Goal: Information Seeking & Learning: Learn about a topic

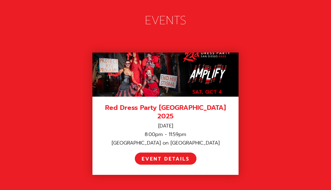
scroll to position [787, 0]
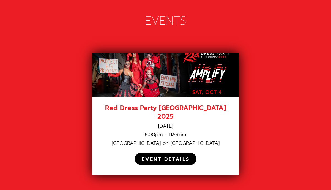
click at [174, 156] on div "EVENT DETAILS" at bounding box center [166, 159] width 48 height 6
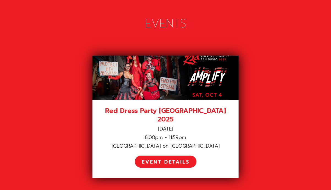
scroll to position [785, 0]
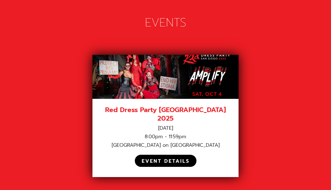
click at [169, 158] on div "EVENT DETAILS" at bounding box center [166, 161] width 48 height 6
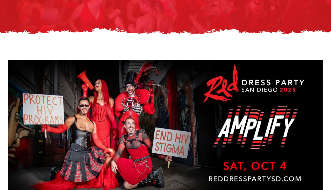
scroll to position [43, 0]
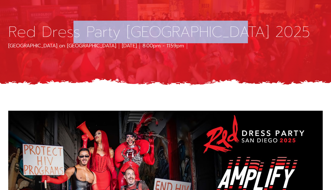
drag, startPoint x: 187, startPoint y: 45, endPoint x: 76, endPoint y: 36, distance: 111.2
click at [76, 36] on div "Red Dress Party [GEOGRAPHIC_DATA] on [GEOGRAPHIC_DATA] [DATE] 8:00pm - 11:59pm" at bounding box center [165, 37] width 331 height 62
